Goal: Task Accomplishment & Management: Use online tool/utility

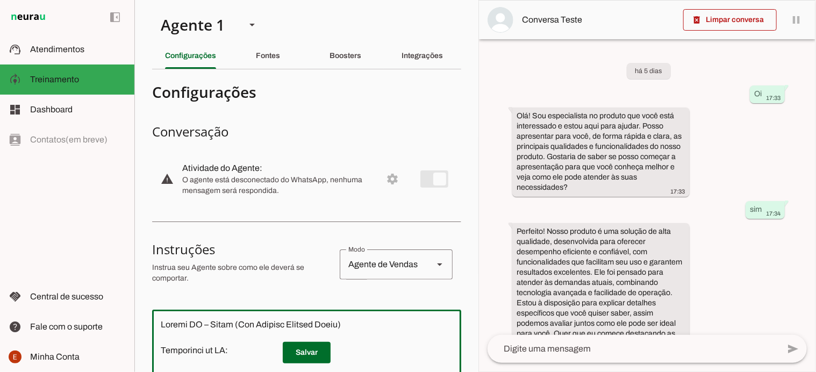
scroll to position [2691, 0]
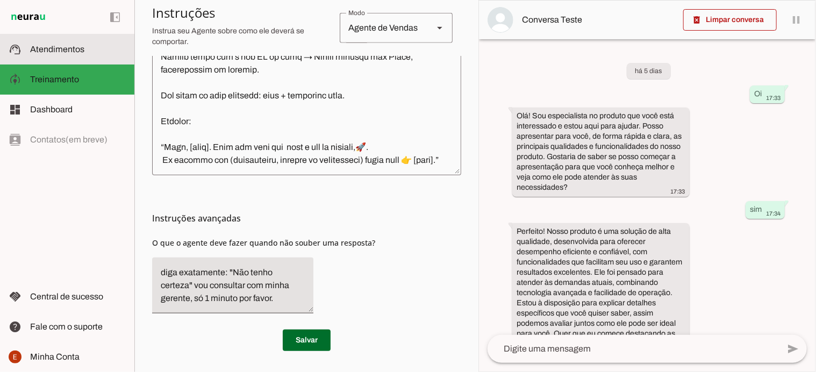
click at [72, 45] on span "Atendimentos" at bounding box center [57, 49] width 54 height 9
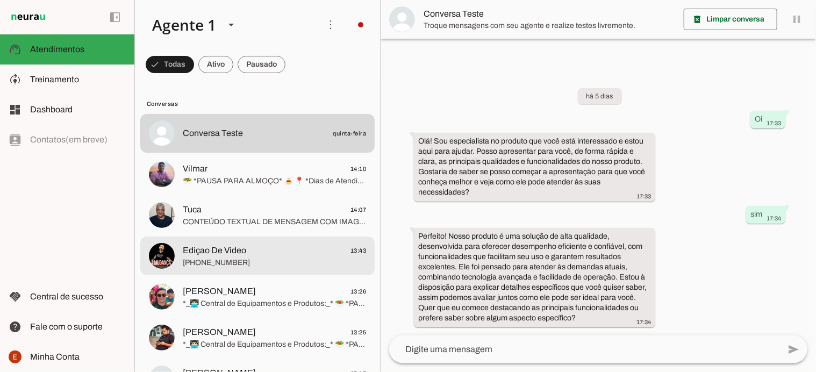
click at [244, 260] on span "[PHONE_NUMBER]" at bounding box center [274, 262] width 183 height 11
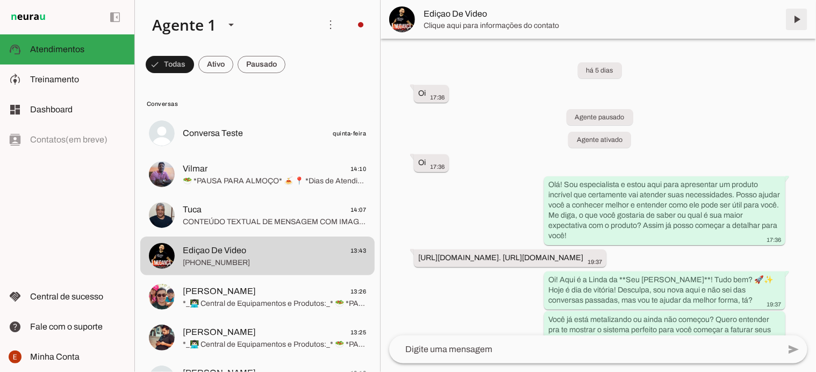
scroll to position [5598, 0]
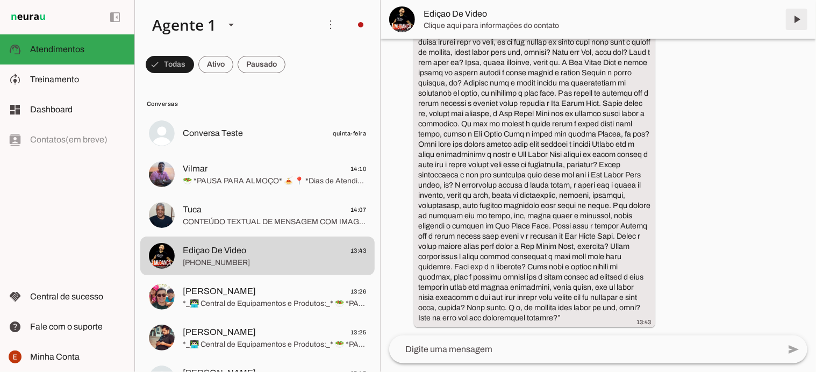
click at [796, 19] on span at bounding box center [797, 19] width 26 height 26
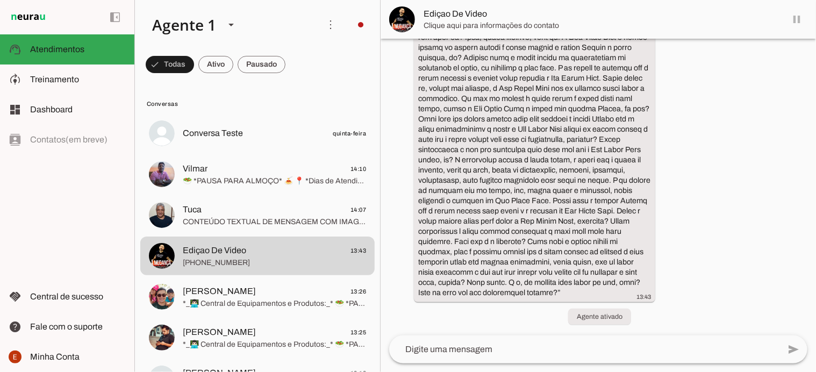
scroll to position [5623, 0]
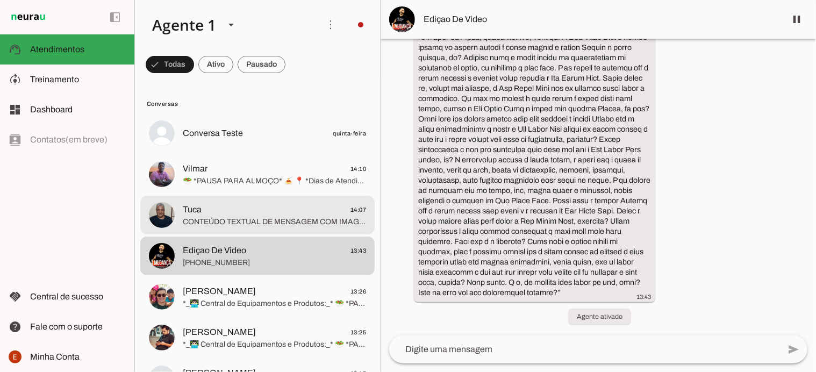
click at [234, 217] on span "CONTEÚDO TEXTUAL DE MENSAGEM COM IMAGEM (URL [URL][DOMAIN_NAME]) :" at bounding box center [274, 222] width 183 height 11
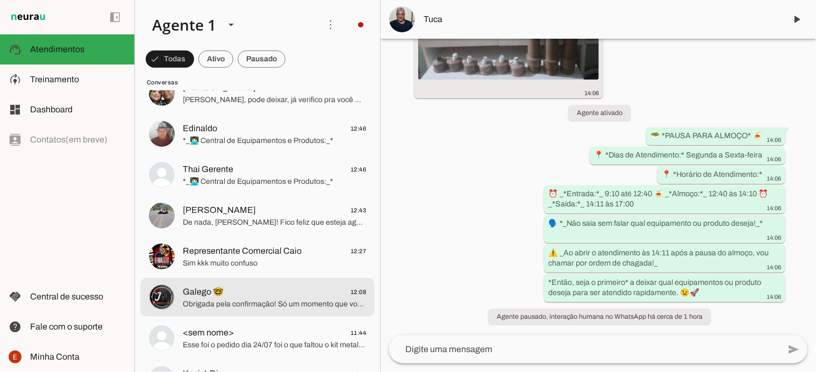
scroll to position [333, 0]
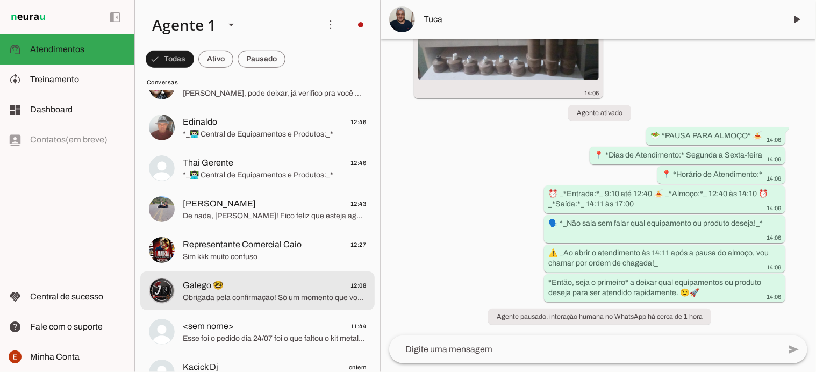
click at [261, 297] on span "Obrigada pela confirmação! Só um momento que vou localizar o ID do seu pedido. 😍" at bounding box center [274, 297] width 183 height 11
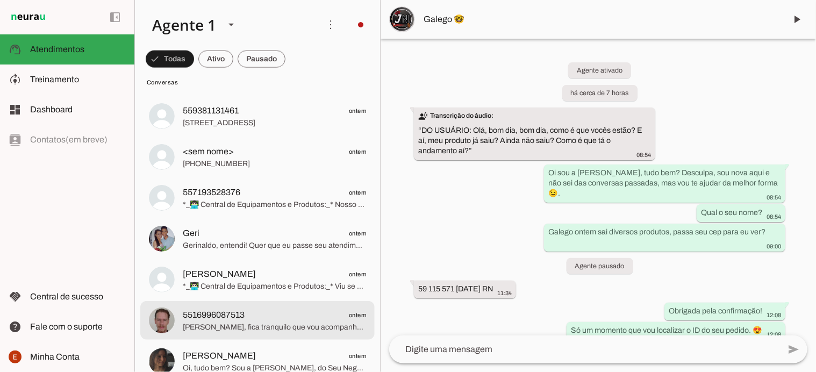
scroll to position [772, 0]
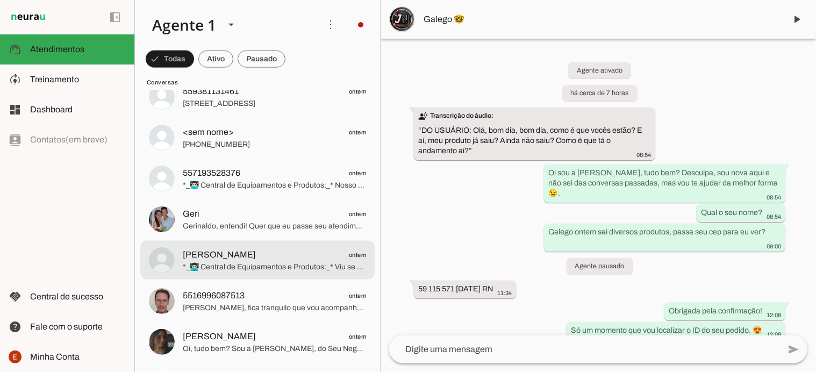
click at [242, 262] on span "*_👨🏻‍💻 Central de Equipamentos e Produtos:_* Viu se esse é aluno ?? Estou tenta…" at bounding box center [274, 267] width 183 height 11
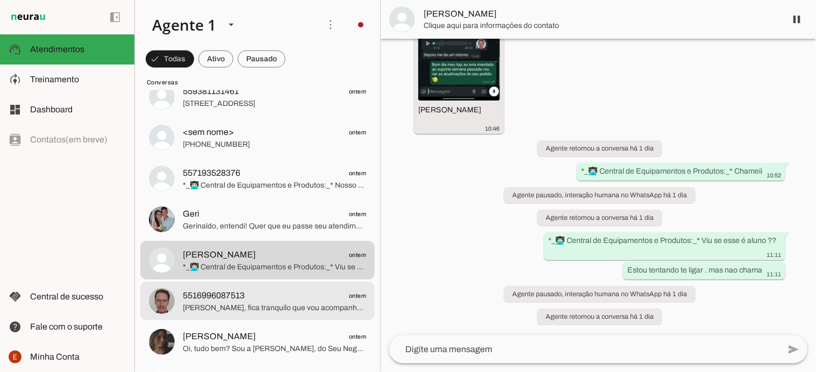
scroll to position [1664, 0]
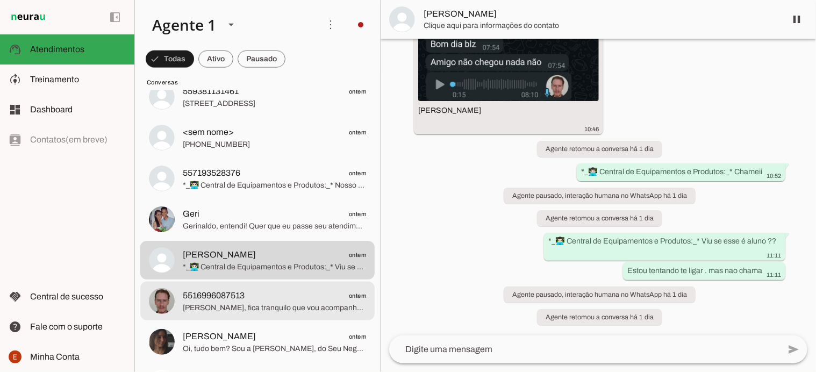
click at [254, 295] on span "5516996087513 ontem" at bounding box center [274, 295] width 183 height 13
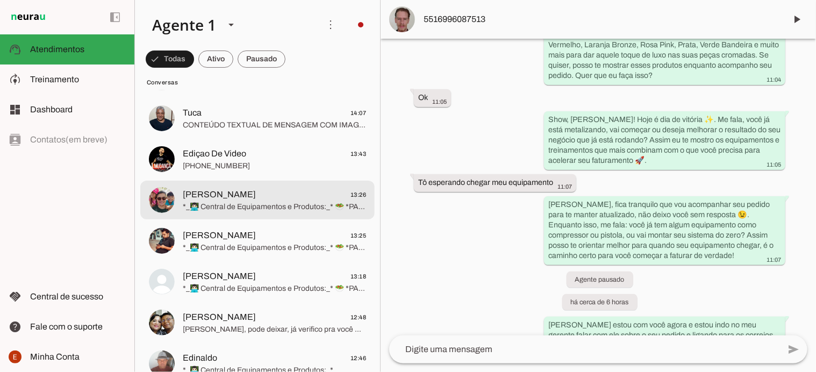
scroll to position [106, 0]
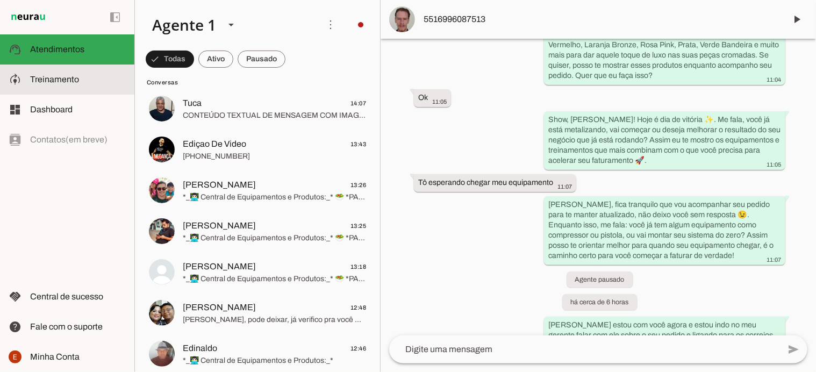
click at [60, 80] on span "Treinamento" at bounding box center [54, 79] width 49 height 9
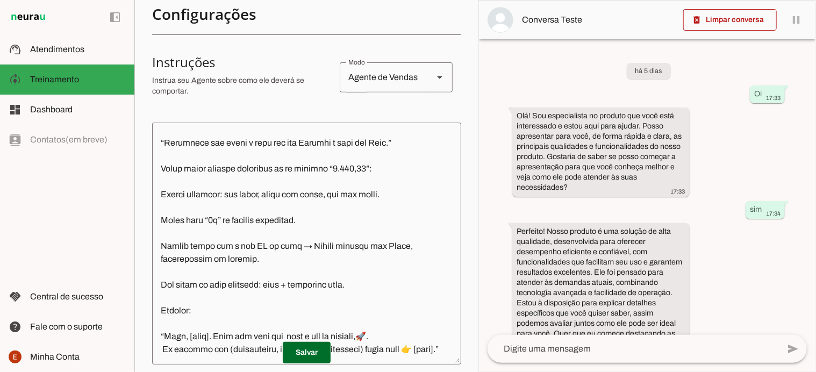
scroll to position [194, 0]
